Goal: Information Seeking & Learning: Learn about a topic

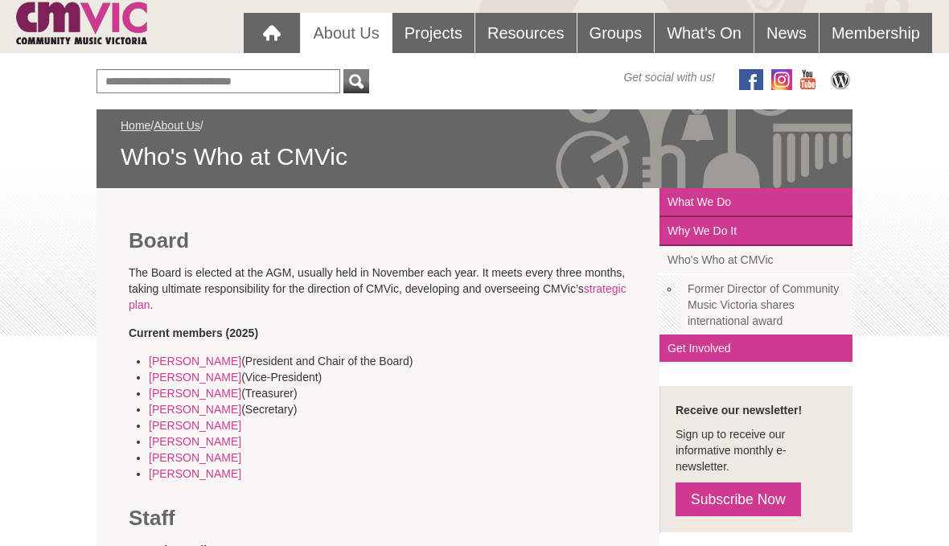
scroll to position [143, 0]
click at [220, 378] on link "Margaret Crichton" at bounding box center [195, 377] width 92 height 13
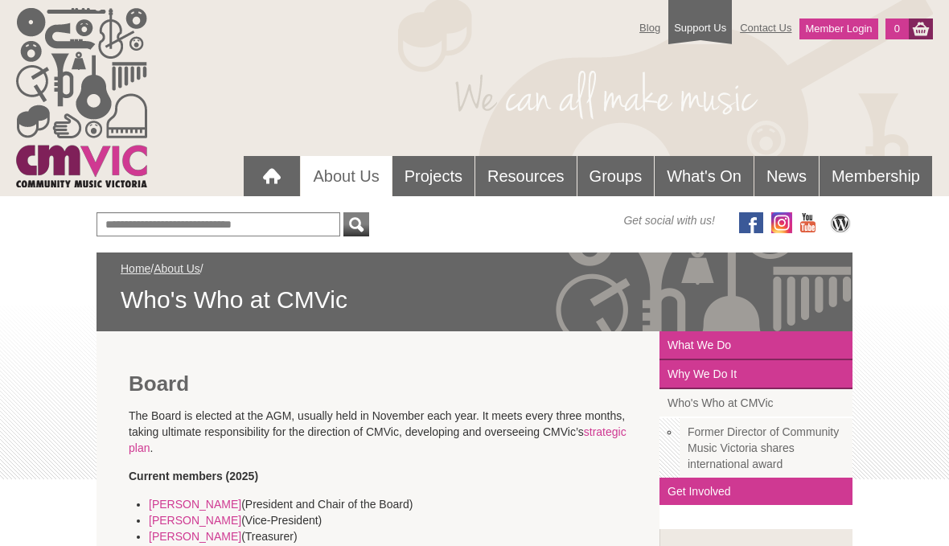
click at [529, 180] on link "Resources" at bounding box center [525, 176] width 101 height 40
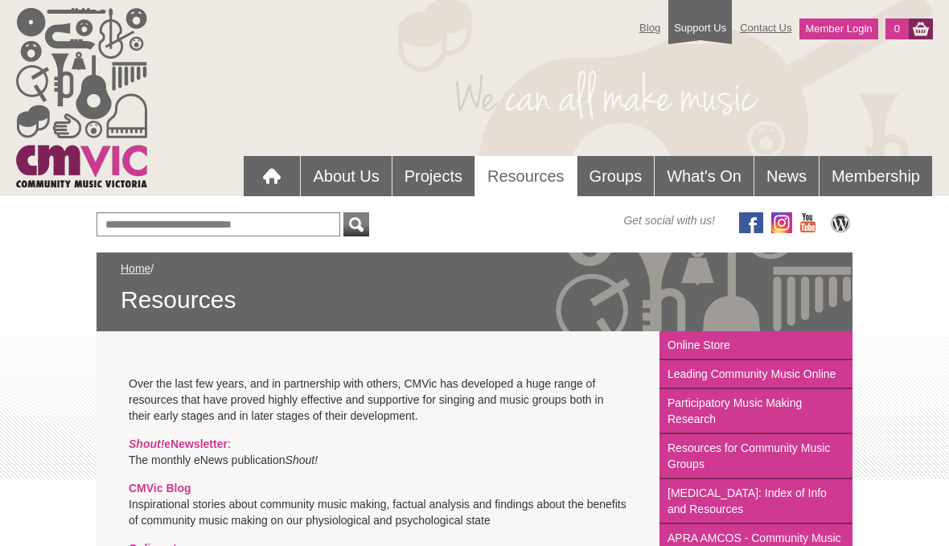
click at [615, 183] on link "Groups" at bounding box center [615, 176] width 77 height 40
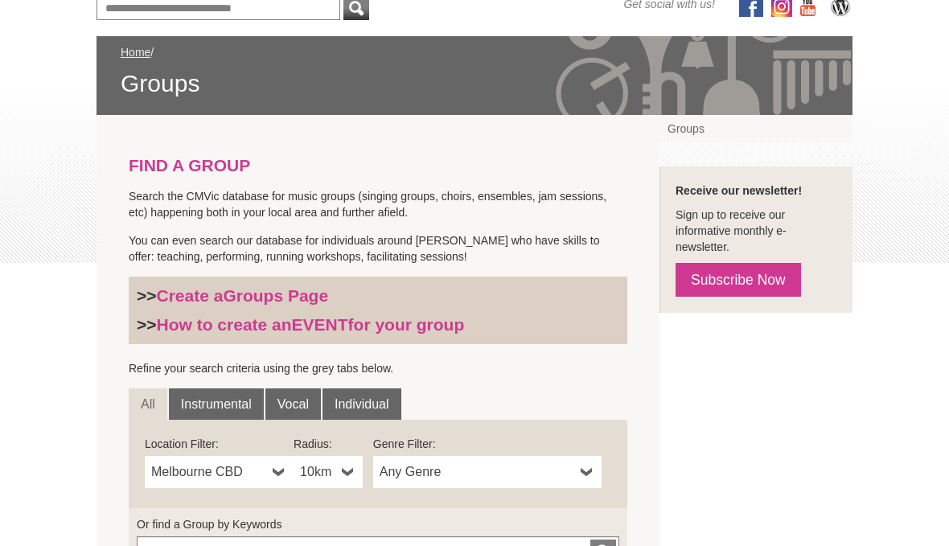
scroll to position [216, 0]
click at [229, 401] on link "Instrumental" at bounding box center [216, 404] width 95 height 32
click at [594, 474] on link "Any Genre" at bounding box center [487, 472] width 228 height 32
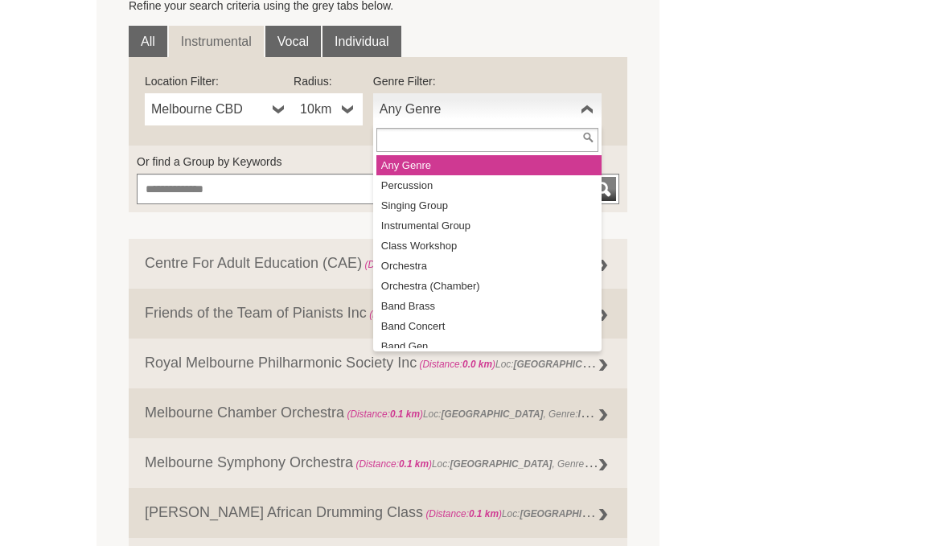
scroll to position [0, 0]
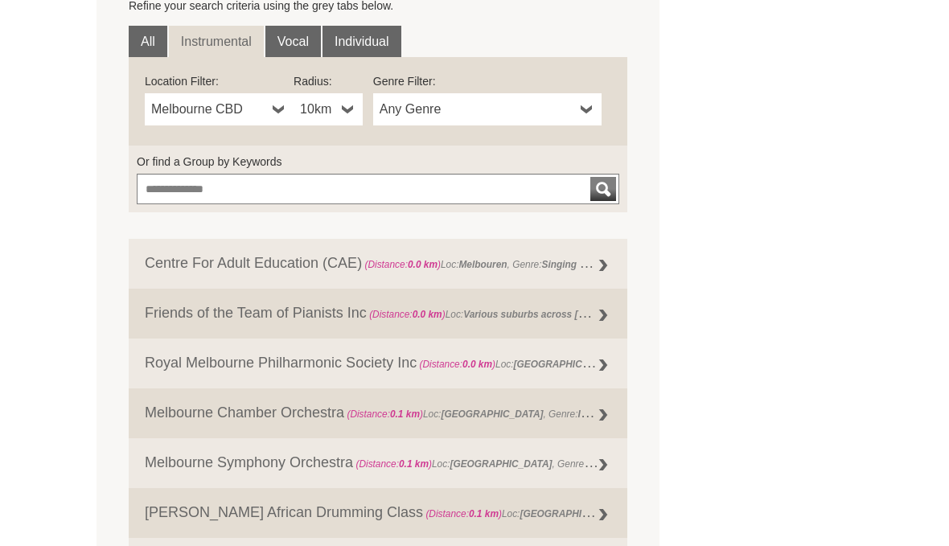
click at [157, 40] on link "All" at bounding box center [148, 42] width 39 height 32
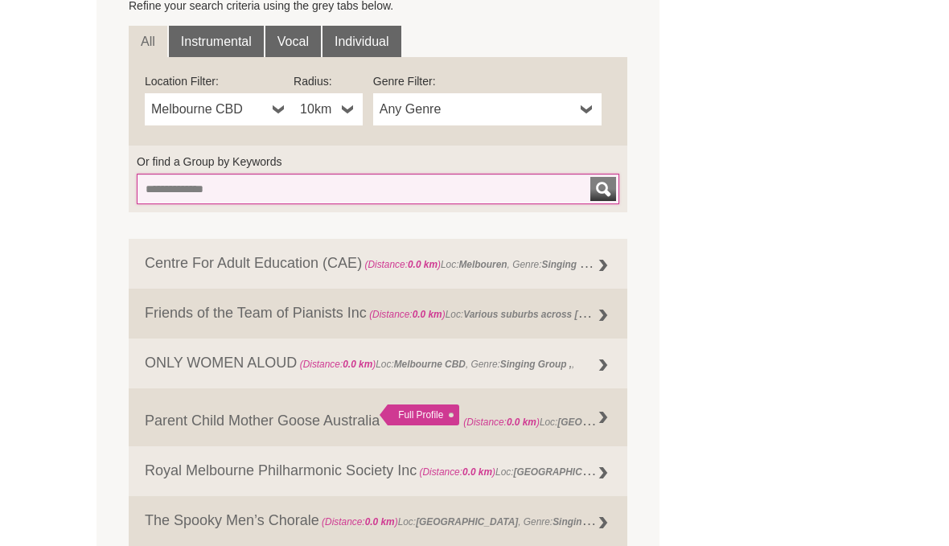
click at [335, 188] on input "Or find a Group by Keywords" at bounding box center [378, 189] width 483 height 31
type input "*******"
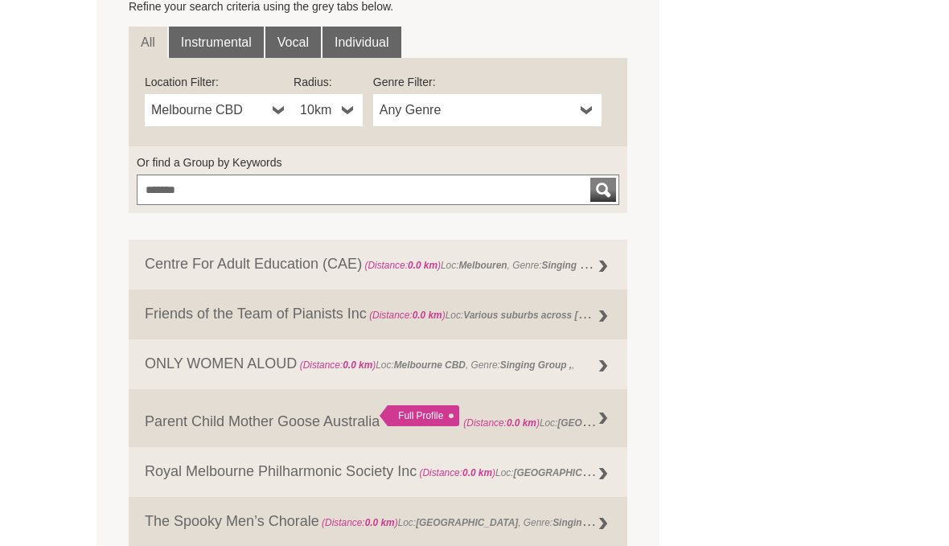
click at [598, 191] on div "submit" at bounding box center [603, 190] width 19 height 24
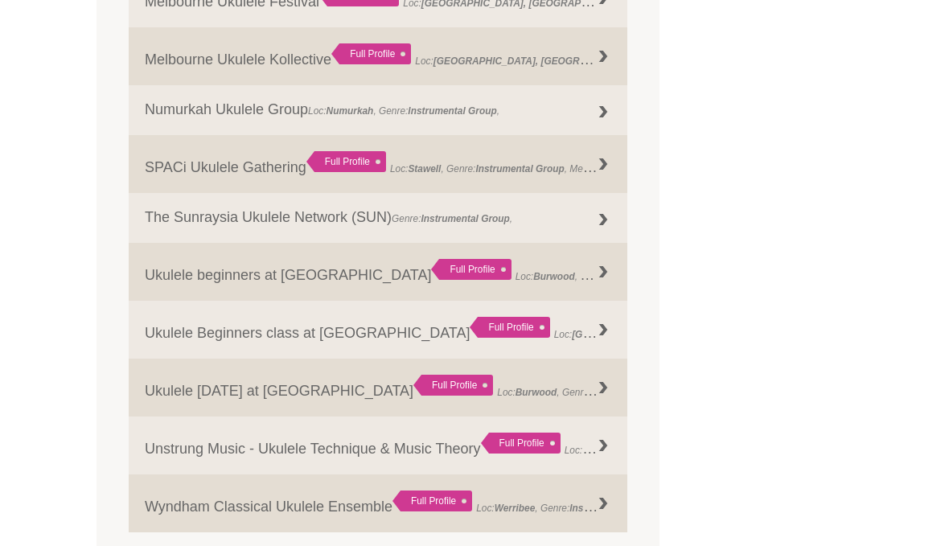
scroll to position [1062, 0]
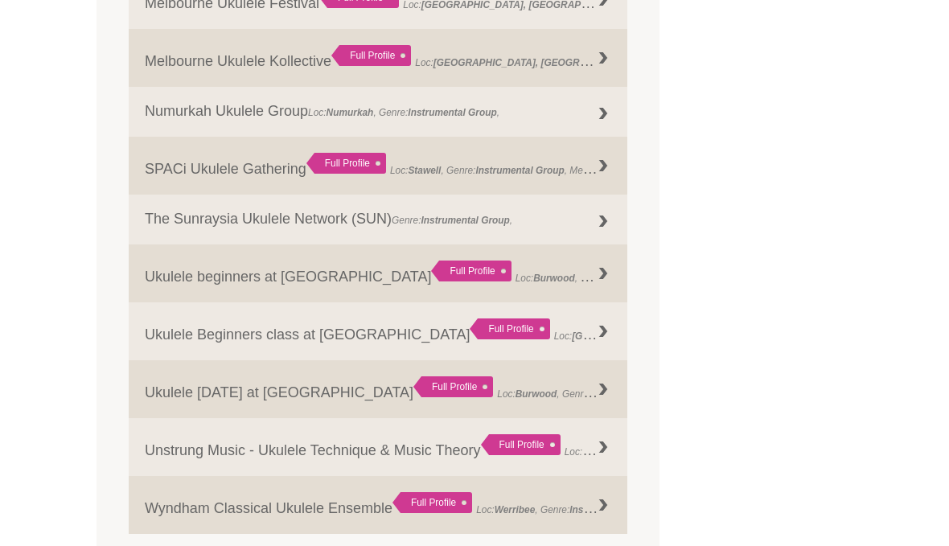
click at [610, 280] on strong "Instrumental Group" at bounding box center [654, 278] width 88 height 11
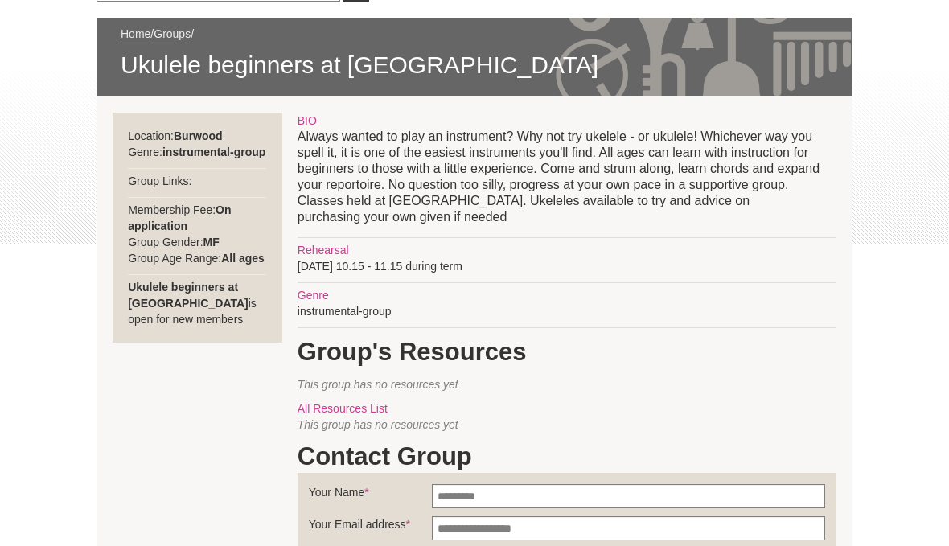
scroll to position [227, 0]
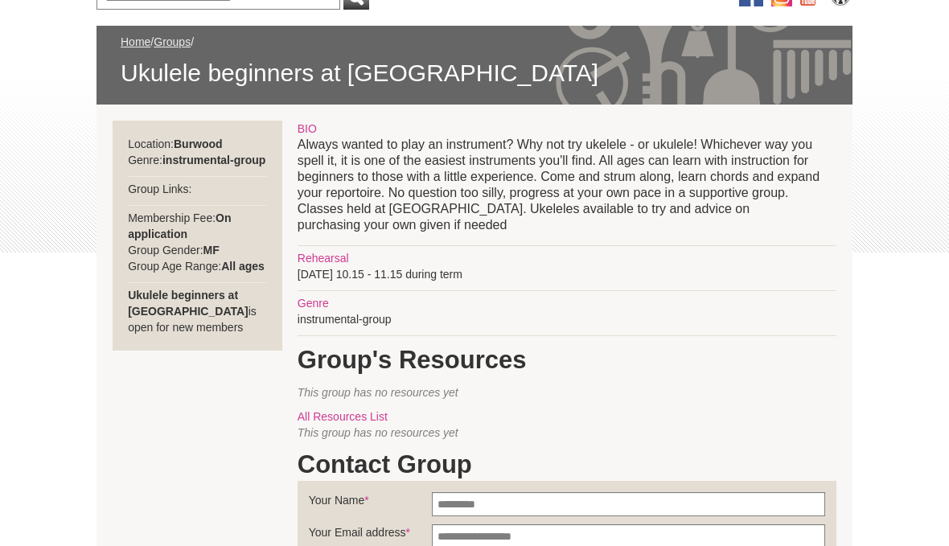
click at [861, 281] on div "Blog Support Us Contact Us Member Login 0 About Us What We Do" at bounding box center [474, 470] width 949 height 1395
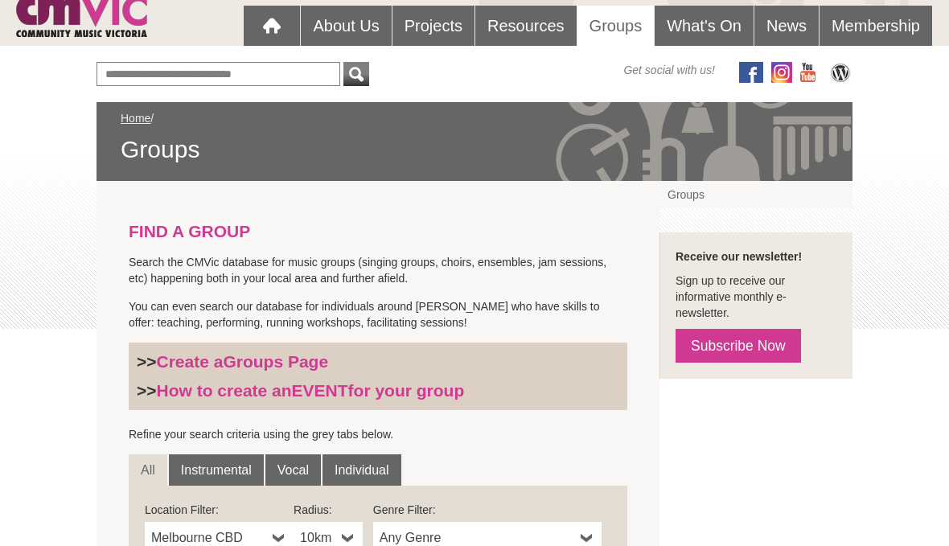
scroll to position [126, 0]
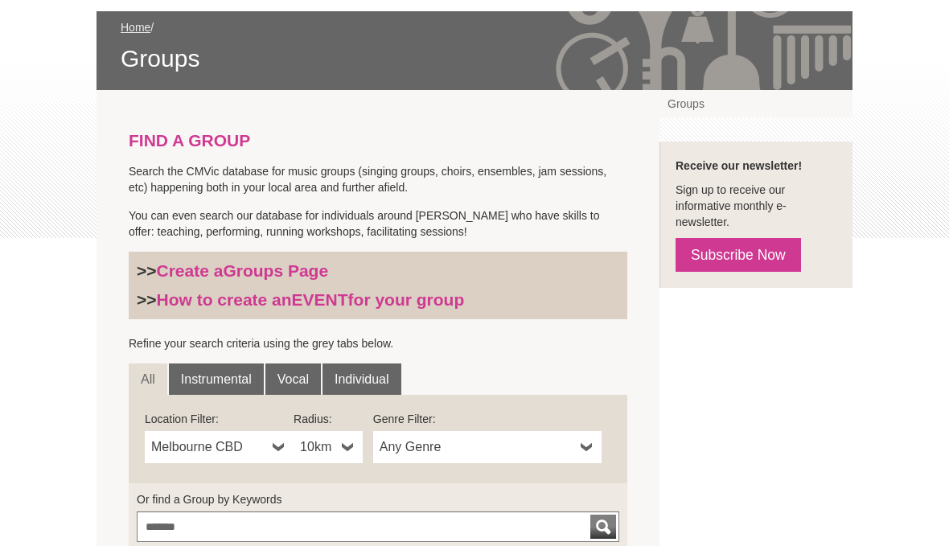
click at [604, 528] on div "submit" at bounding box center [603, 528] width 19 height 24
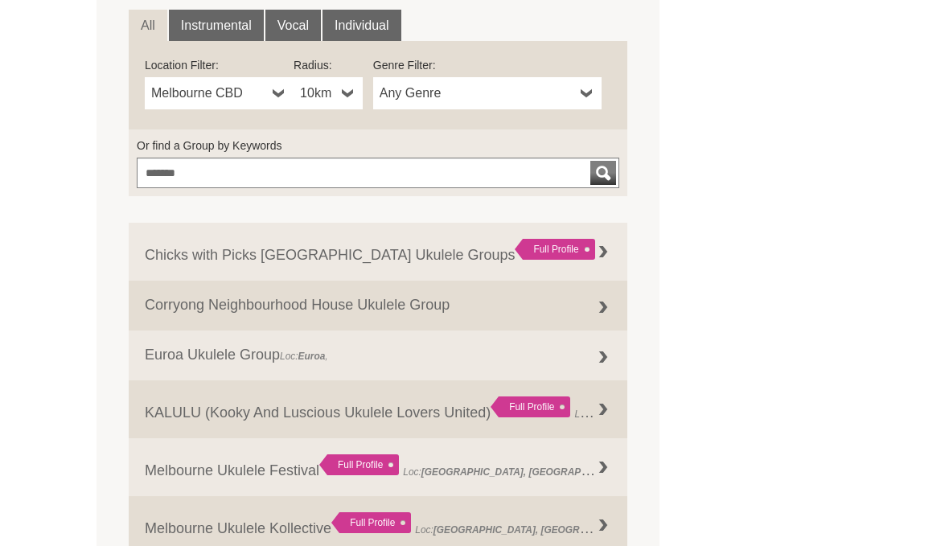
scroll to position [595, 0]
click at [603, 253] on div at bounding box center [603, 252] width 32 height 32
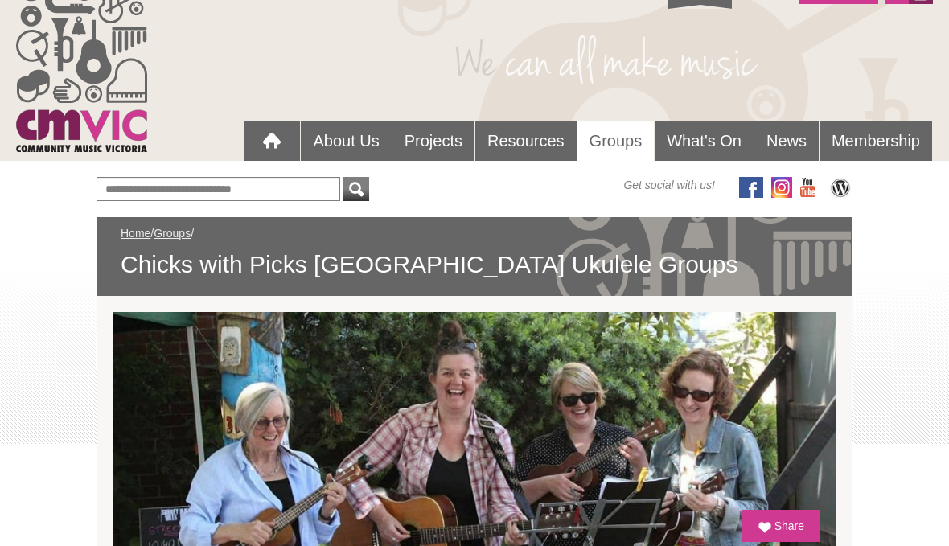
scroll to position [33, 0]
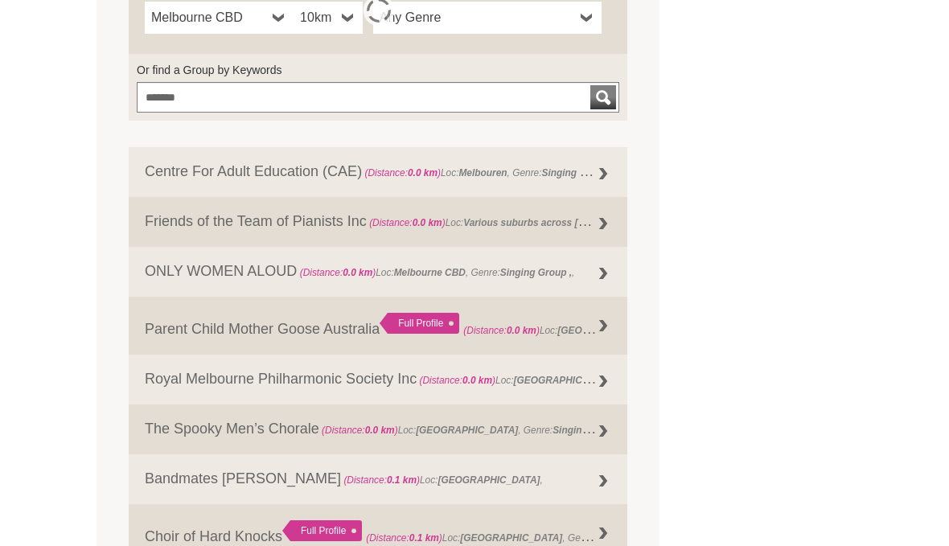
scroll to position [670, 0]
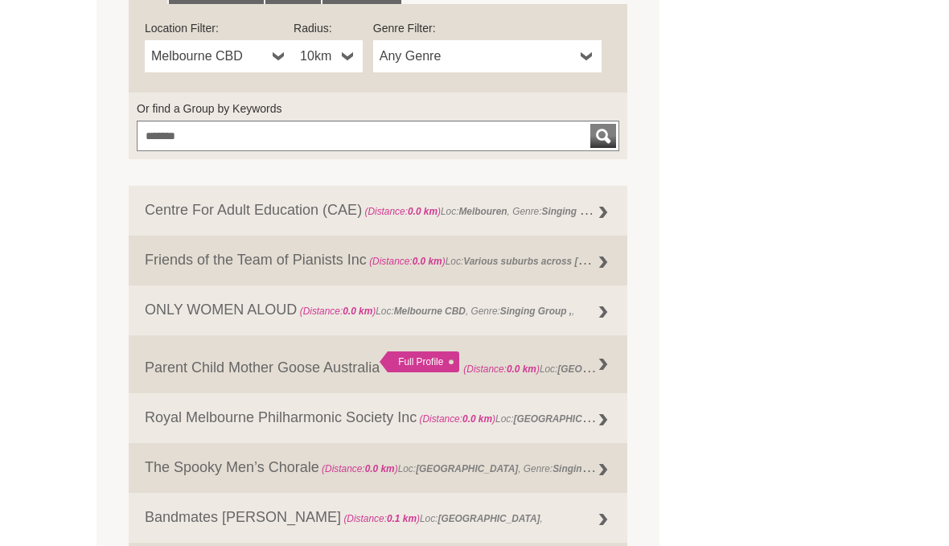
scroll to position [625, 0]
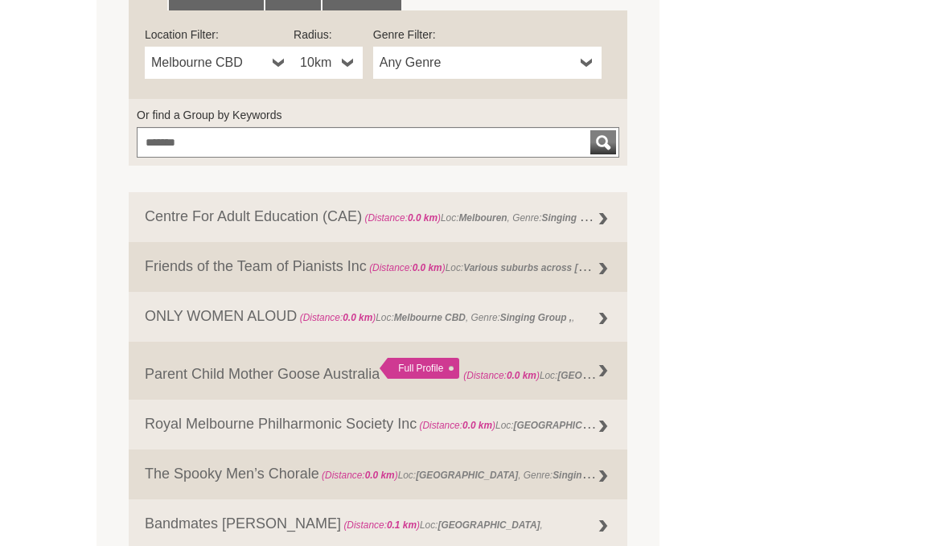
click at [602, 145] on div "submit" at bounding box center [603, 143] width 19 height 24
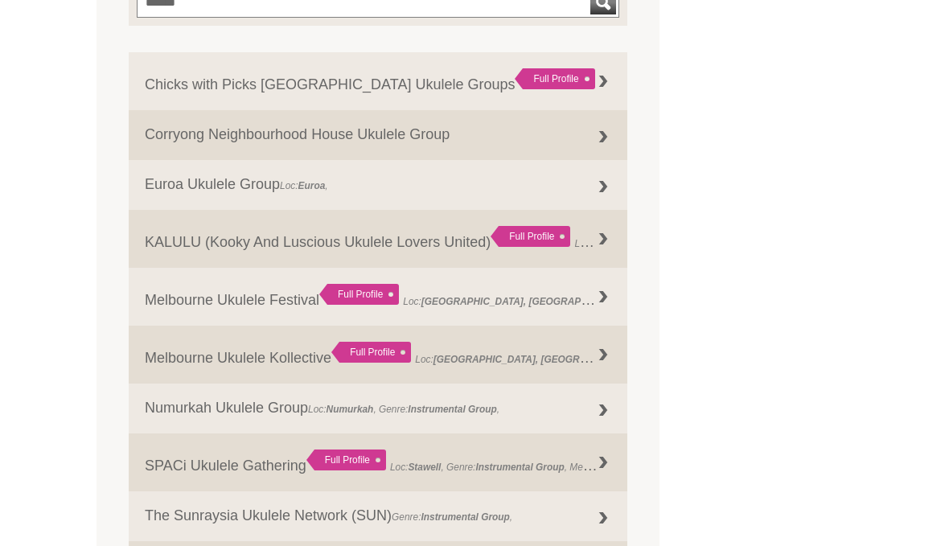
scroll to position [782, 0]
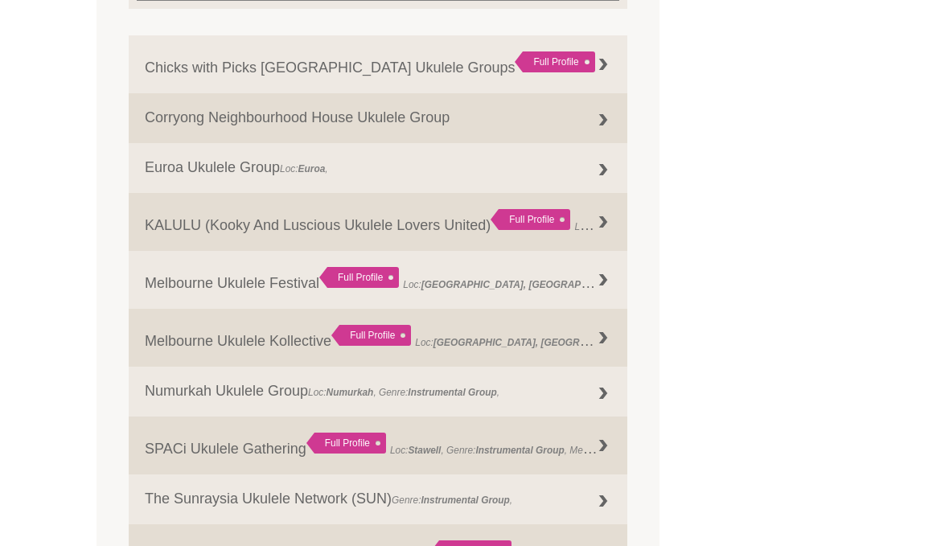
click at [790, 393] on div "FIND A GROUP Search the CMVic database for music groups (singing groups, choirs…" at bounding box center [475, 198] width 756 height 1297
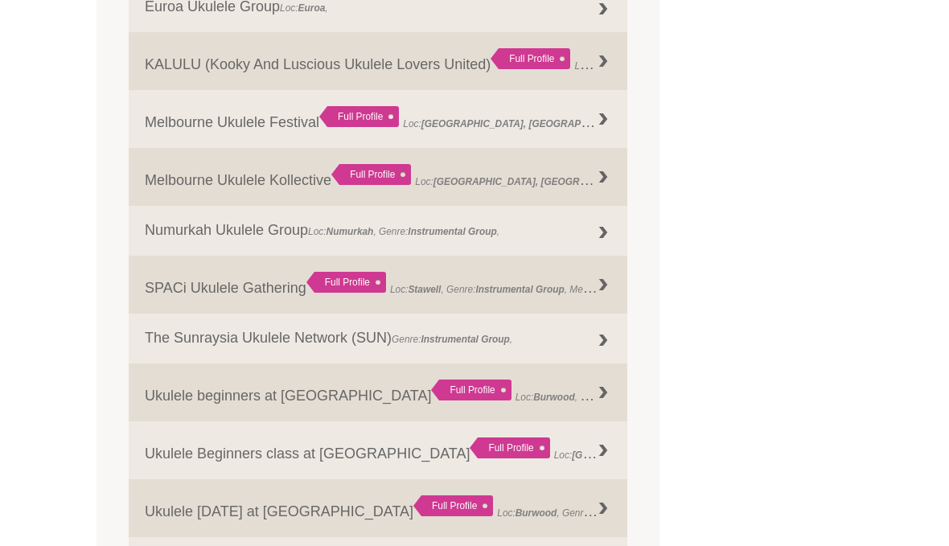
scroll to position [943, 0]
click at [792, 405] on div "FIND A GROUP Search the CMVic database for music groups (singing groups, choirs…" at bounding box center [475, 36] width 756 height 1297
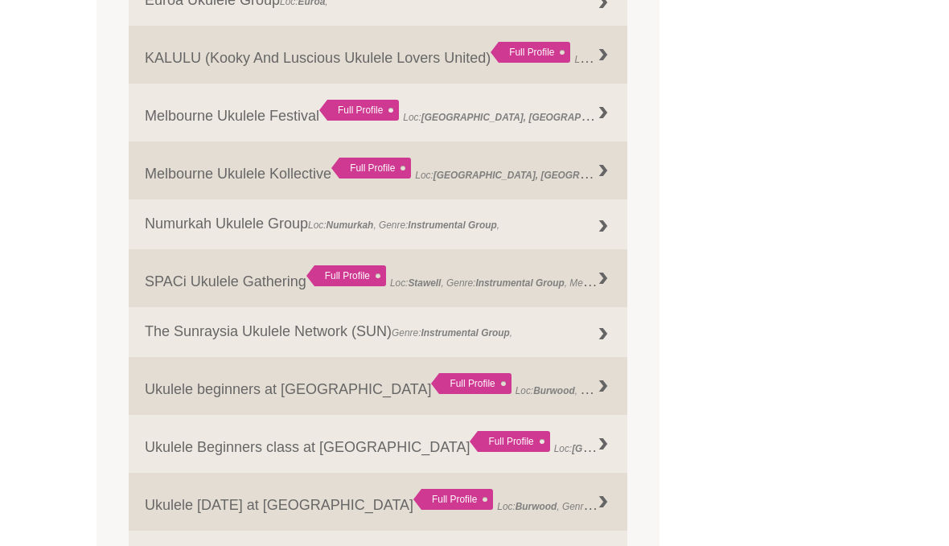
scroll to position [950, 0]
click at [599, 171] on div at bounding box center [603, 171] width 32 height 32
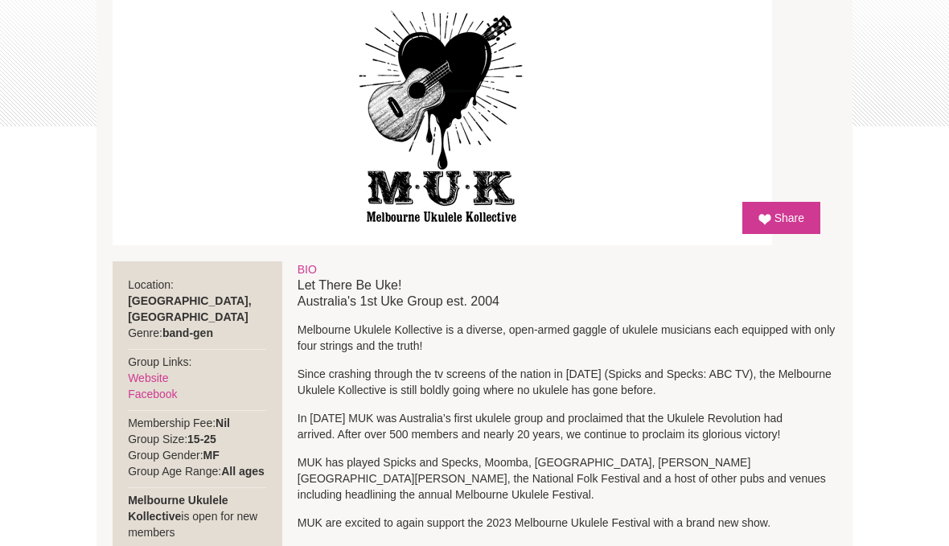
scroll to position [352, 0]
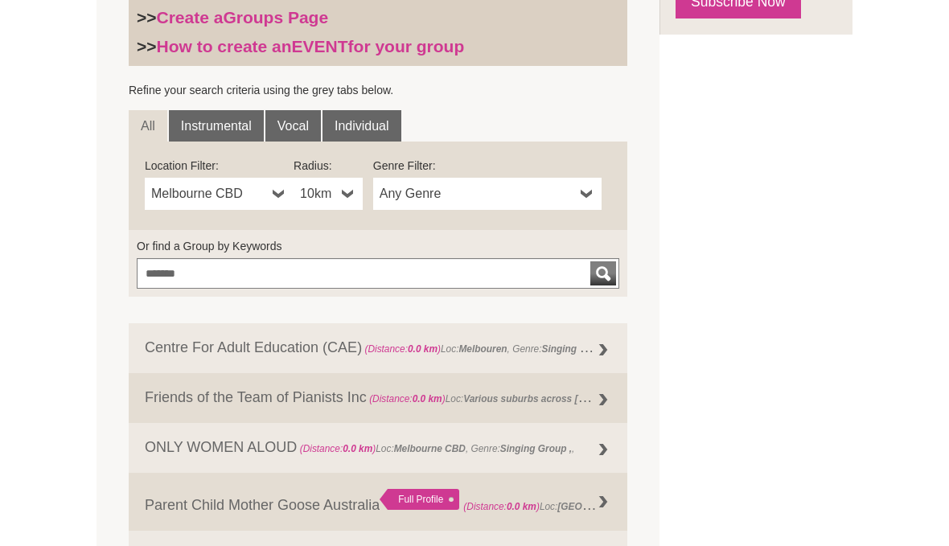
scroll to position [528, 0]
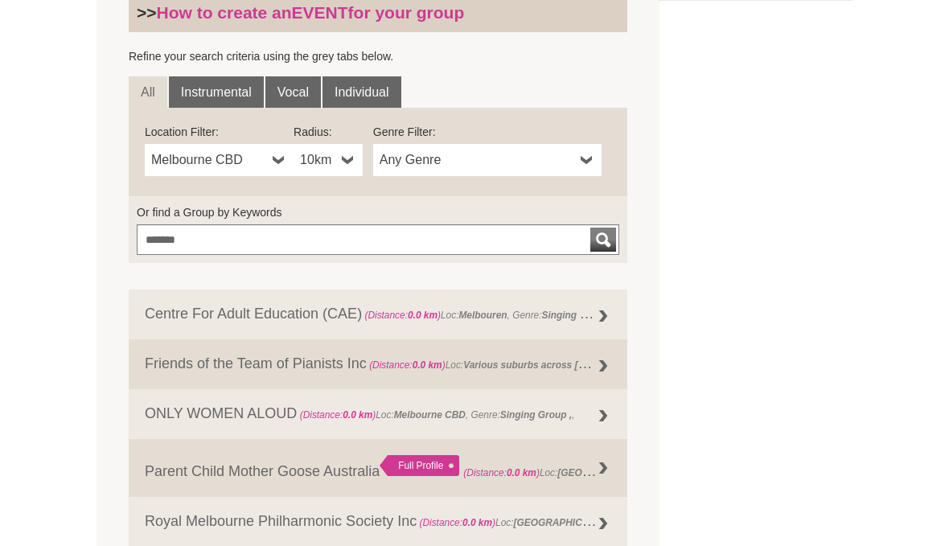
click at [603, 241] on div "submit" at bounding box center [603, 240] width 19 height 24
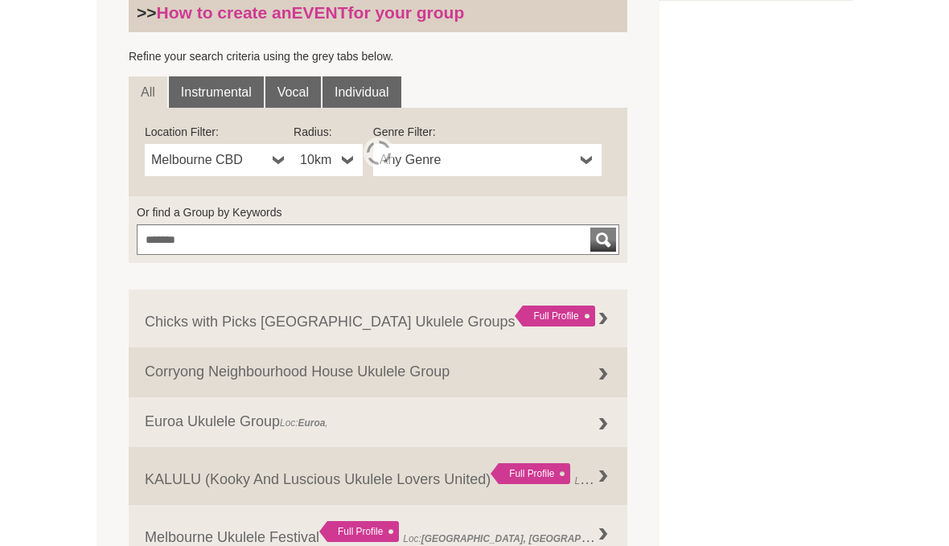
click at [784, 390] on div "FIND A GROUP Search the CMVic database for music groups (singing groups, choirs…" at bounding box center [475, 451] width 756 height 1297
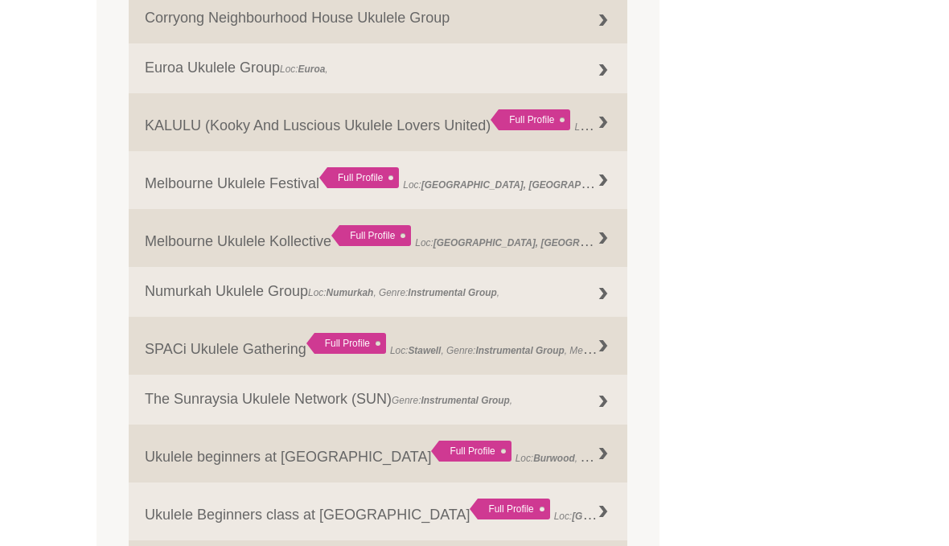
scroll to position [882, 0]
click at [585, 120] on link "KALULU (Kooky And Luscious Ukulele Lovers United) Full Profile Loc: Kallista , …" at bounding box center [378, 123] width 499 height 58
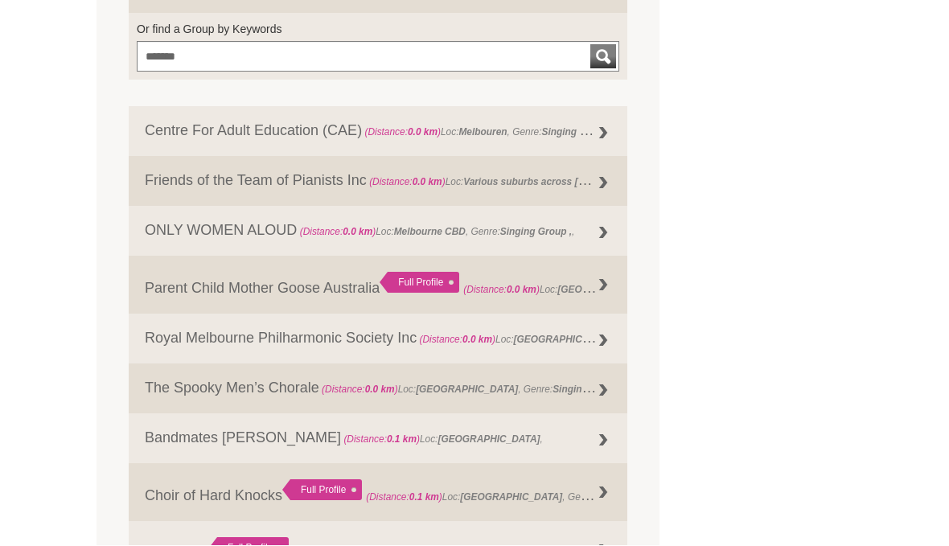
scroll to position [711, 0]
click at [606, 56] on div "submit" at bounding box center [603, 57] width 19 height 24
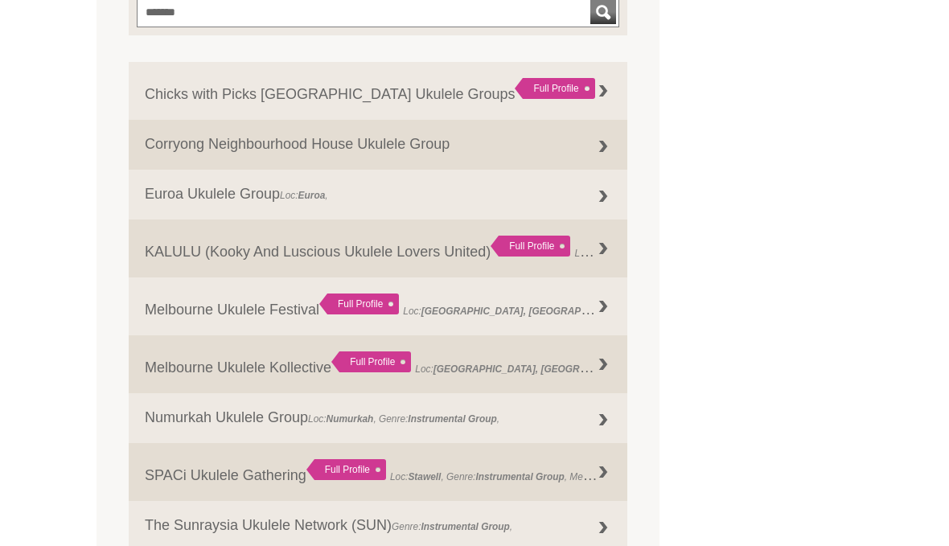
scroll to position [756, 0]
click at [602, 309] on div at bounding box center [603, 307] width 32 height 32
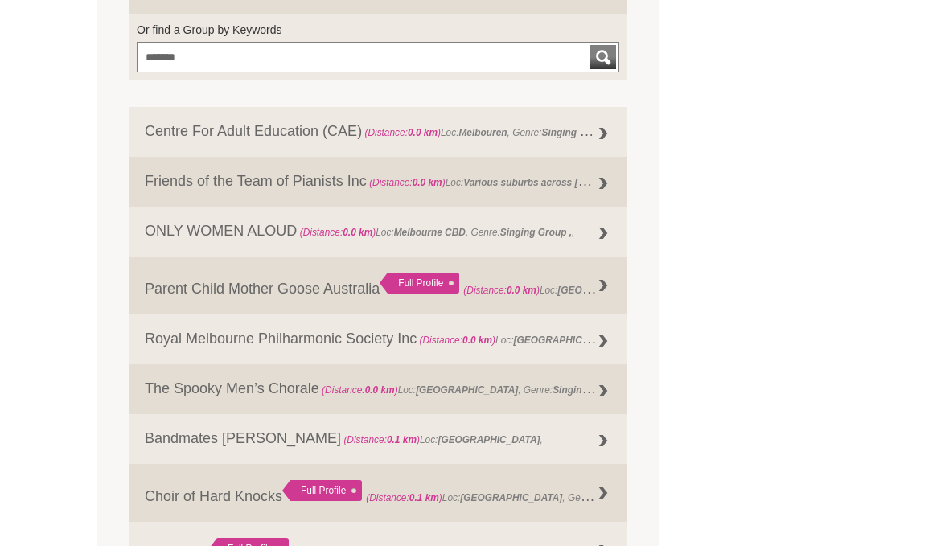
scroll to position [710, 0]
